Goal: Navigation & Orientation: Find specific page/section

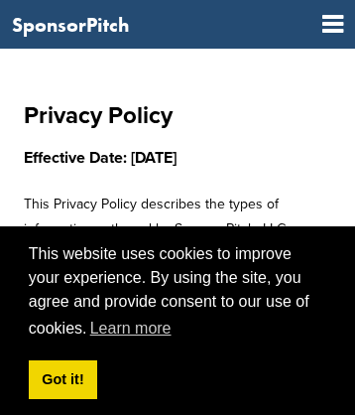
scroll to position [7055, 0]
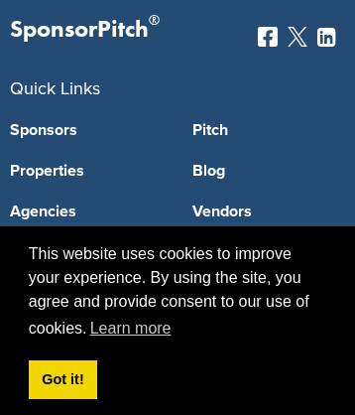
click at [269, 285] on link "Property Types" at bounding box center [269, 293] width 153 height 16
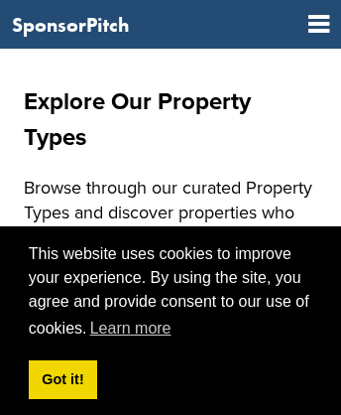
scroll to position [736, 0]
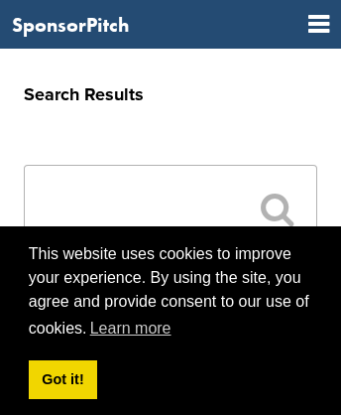
scroll to position [944, 0]
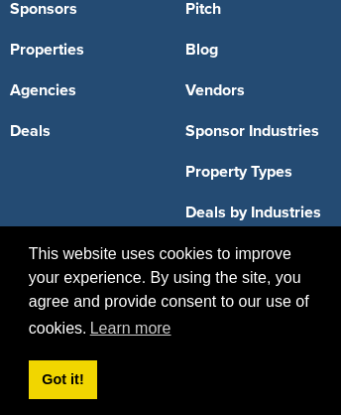
click at [82, 123] on link "Deals" at bounding box center [83, 131] width 146 height 16
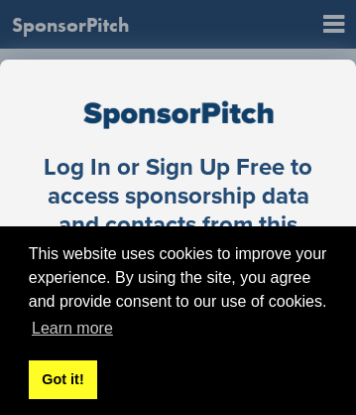
click at [62, 378] on link "Got it!" at bounding box center [63, 380] width 68 height 40
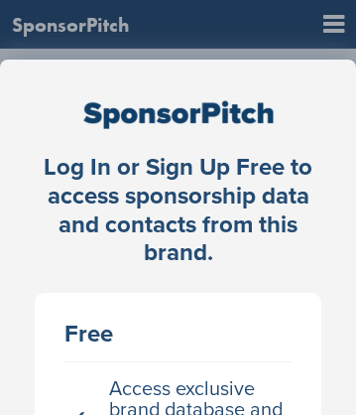
scroll to position [2, 0]
